Goal: Information Seeking & Learning: Check status

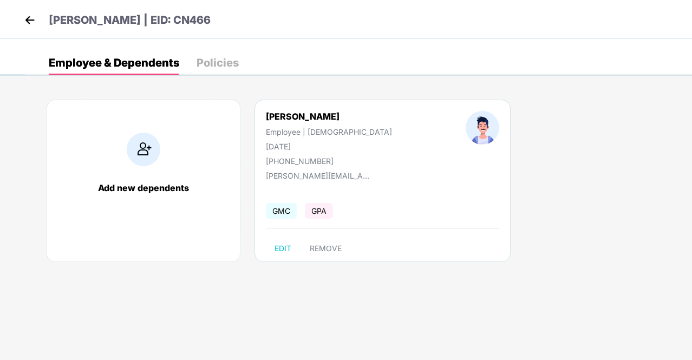
click at [30, 23] on img at bounding box center [30, 20] width 16 height 16
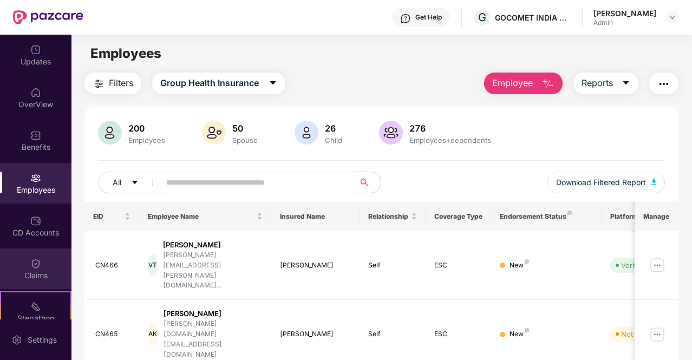
click at [41, 264] on div "Claims" at bounding box center [35, 268] width 71 height 41
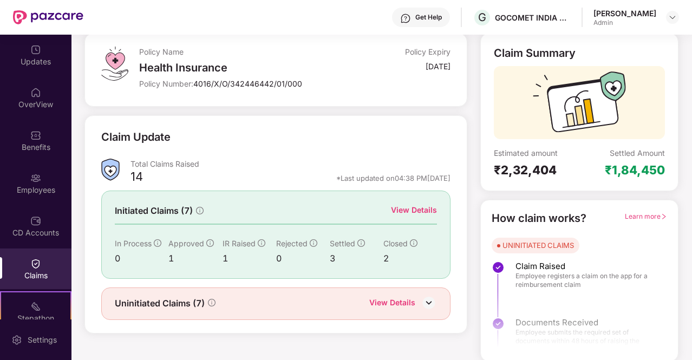
scroll to position [63, 0]
click at [412, 301] on div "View Details" at bounding box center [392, 303] width 46 height 14
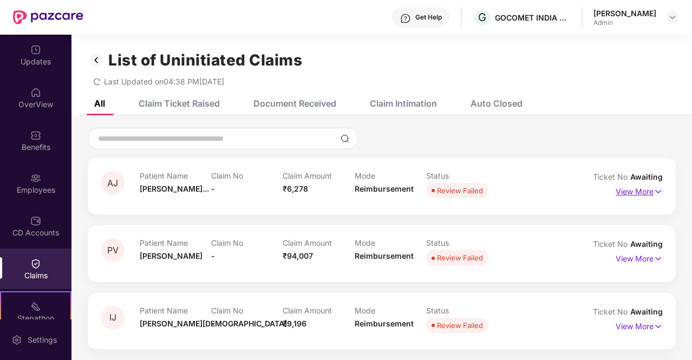
click at [648, 190] on p "View More" at bounding box center [638, 190] width 47 height 15
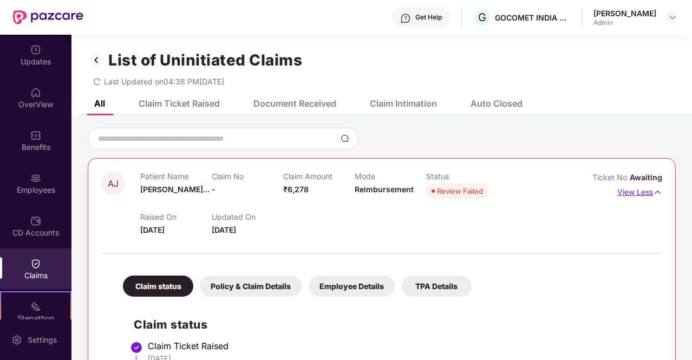
click at [655, 191] on img at bounding box center [657, 192] width 9 height 12
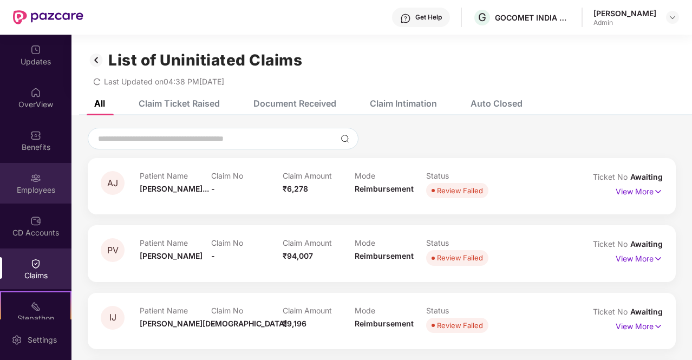
click at [30, 172] on div at bounding box center [35, 177] width 11 height 11
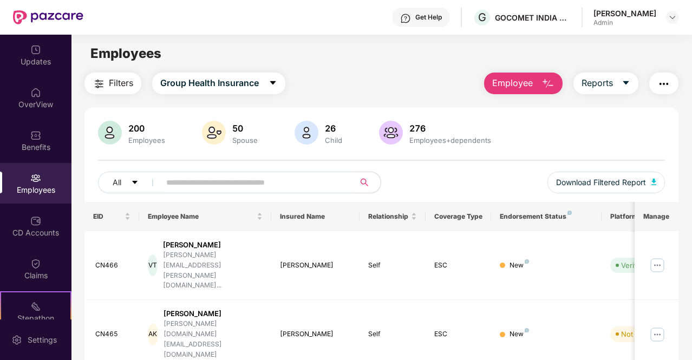
click at [201, 177] on input "text" at bounding box center [253, 182] width 174 height 16
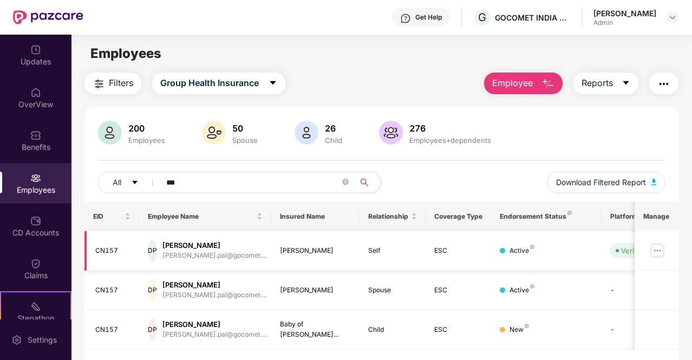
type input "***"
click at [656, 249] on img at bounding box center [656, 250] width 17 height 17
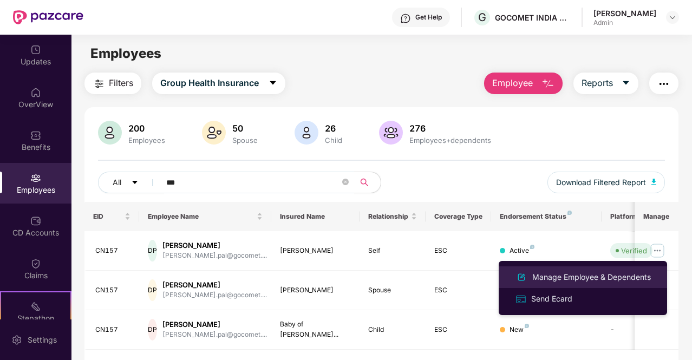
click at [563, 274] on div "Manage Employee & Dependents" at bounding box center [591, 277] width 123 height 12
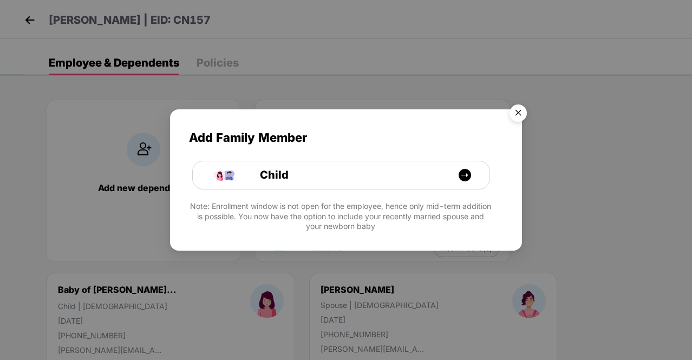
click at [522, 111] on img "Close" at bounding box center [518, 115] width 30 height 30
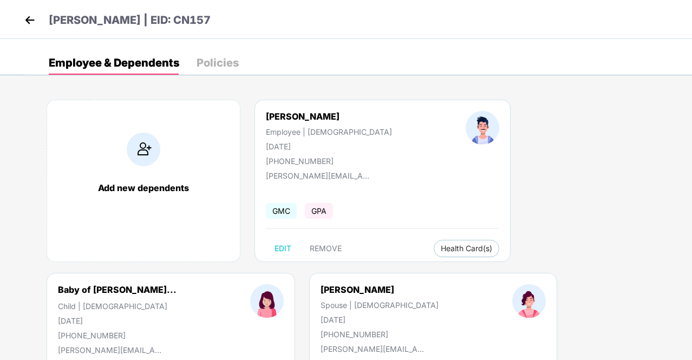
click at [30, 21] on img at bounding box center [30, 20] width 16 height 16
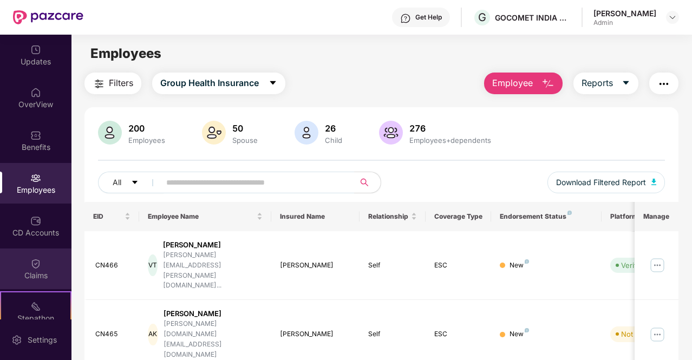
click at [35, 264] on img at bounding box center [35, 263] width 11 height 11
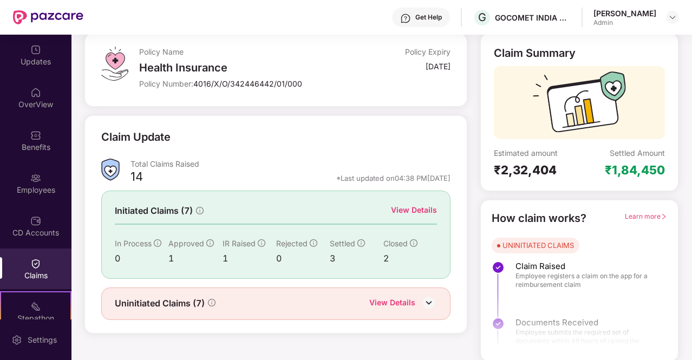
scroll to position [63, 0]
click at [429, 304] on img at bounding box center [428, 302] width 16 height 16
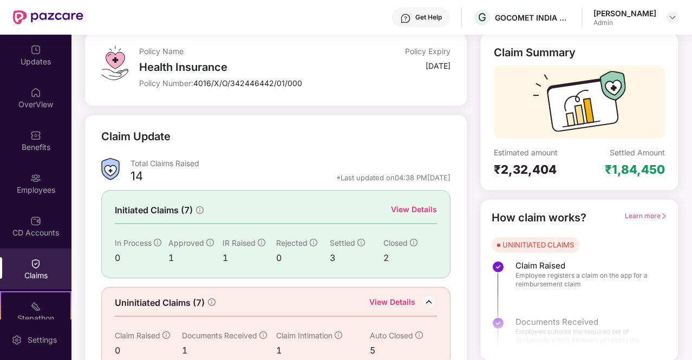
scroll to position [80, 0]
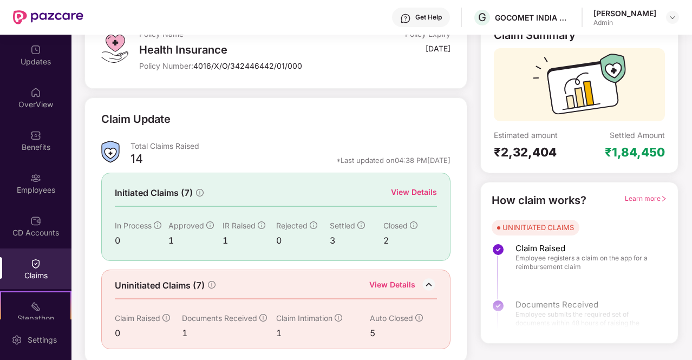
click at [414, 195] on div "View Details" at bounding box center [414, 192] width 46 height 12
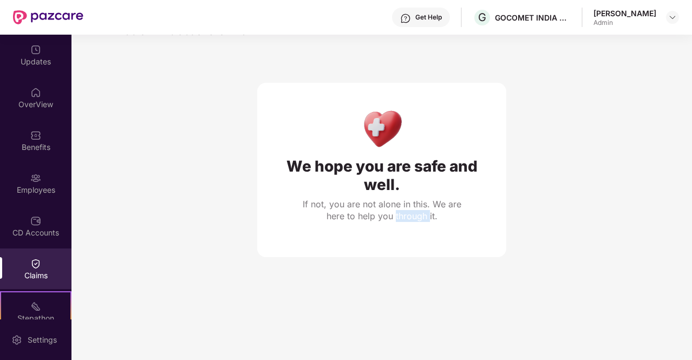
scroll to position [35, 0]
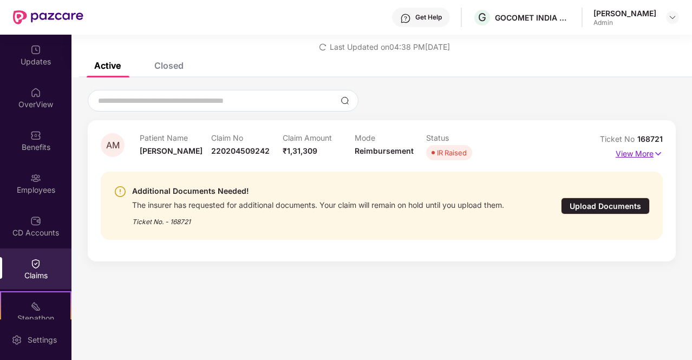
click at [648, 153] on p "View More" at bounding box center [638, 152] width 47 height 15
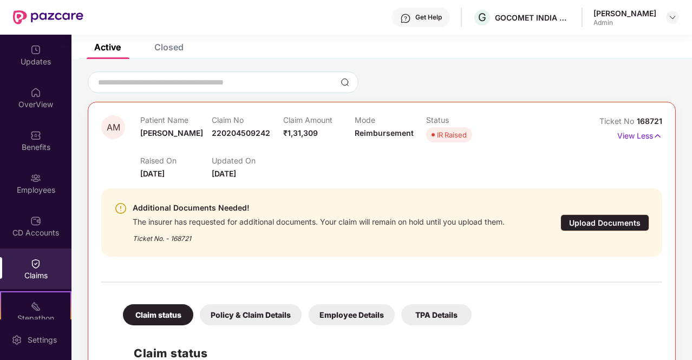
scroll to position [0, 0]
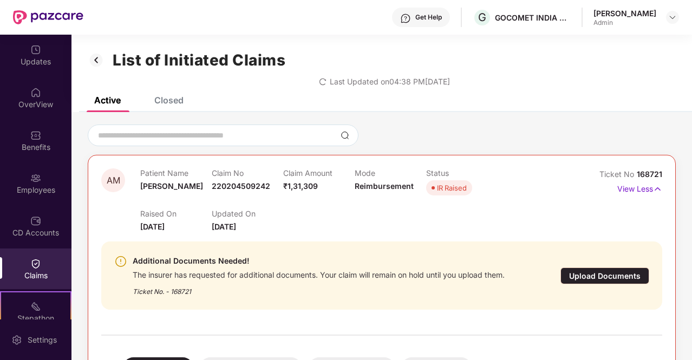
click at [168, 99] on div "Closed" at bounding box center [168, 100] width 29 height 11
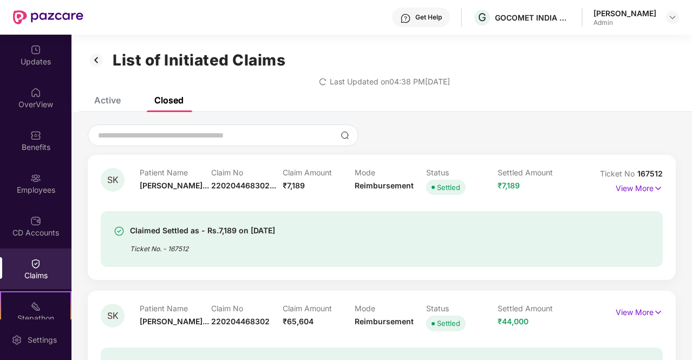
click at [35, 267] on img at bounding box center [35, 263] width 11 height 11
